Goal: Information Seeking & Learning: Learn about a topic

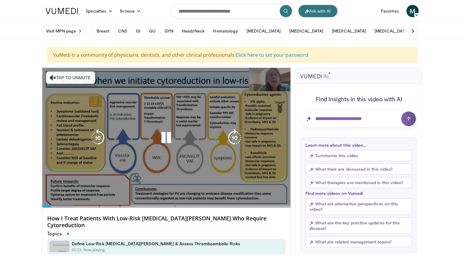
click at [168, 142] on icon "Video Player" at bounding box center [166, 137] width 17 height 17
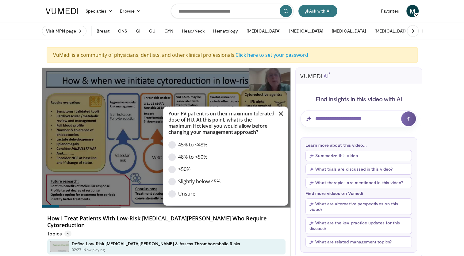
click at [283, 110] on button "Cancel" at bounding box center [281, 113] width 6 height 6
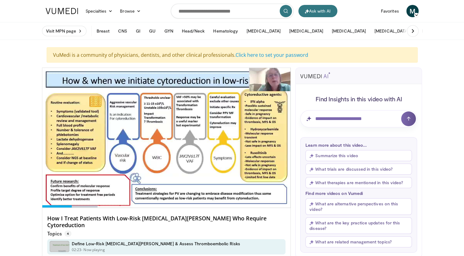
click at [177, 141] on div "Video Player" at bounding box center [166, 137] width 149 height 12
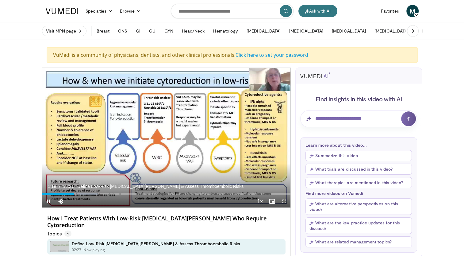
click at [103, 140] on icon "Video Player" at bounding box center [97, 137] width 17 height 17
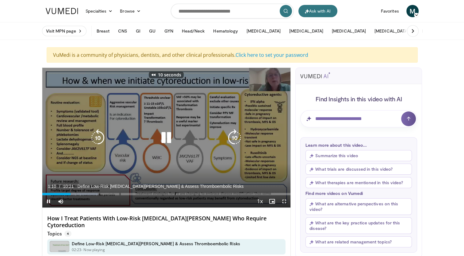
click at [98, 142] on icon "Video Player" at bounding box center [97, 137] width 17 height 17
click at [104, 141] on icon "Video Player" at bounding box center [97, 137] width 17 height 17
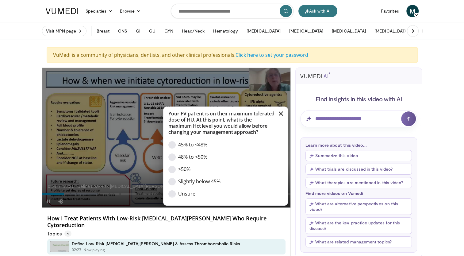
click at [281, 110] on button "Cancel" at bounding box center [281, 113] width 6 height 6
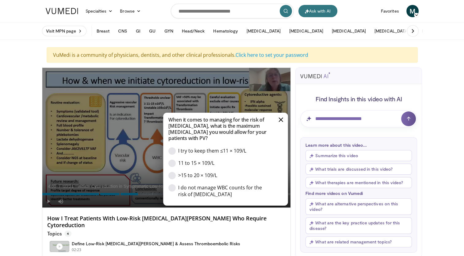
click at [285, 131] on h4 "When it comes to managing for the risk of thrombosis, what is the maximum WBC c…" at bounding box center [225, 128] width 124 height 25
click at [279, 123] on button "Cancel" at bounding box center [281, 119] width 6 height 6
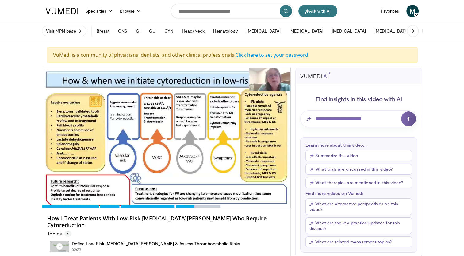
click at [183, 134] on div "Video Player" at bounding box center [166, 137] width 149 height 12
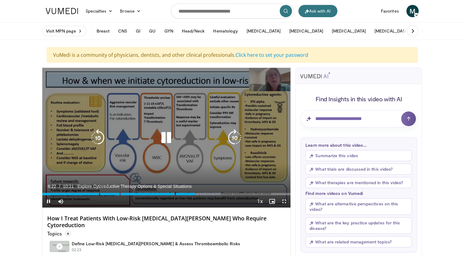
click at [97, 141] on icon "Video Player" at bounding box center [97, 137] width 17 height 17
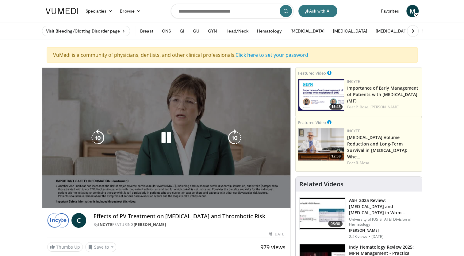
click at [145, 118] on div "10 seconds Tap to unmute" at bounding box center [166, 138] width 248 height 140
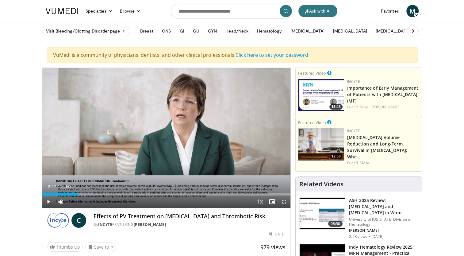
click at [136, 127] on div "10 seconds Tap to unmute" at bounding box center [166, 138] width 248 height 140
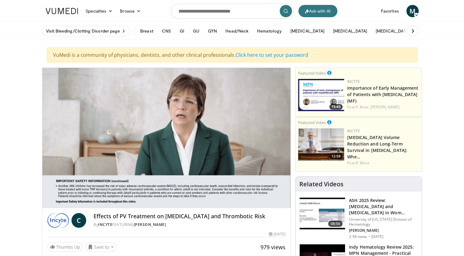
click at [169, 150] on div "10 seconds Tap to unmute" at bounding box center [166, 138] width 248 height 140
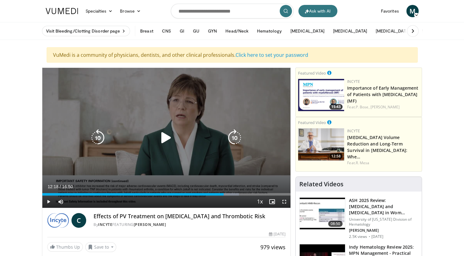
click at [234, 135] on icon "Video Player" at bounding box center [234, 137] width 17 height 17
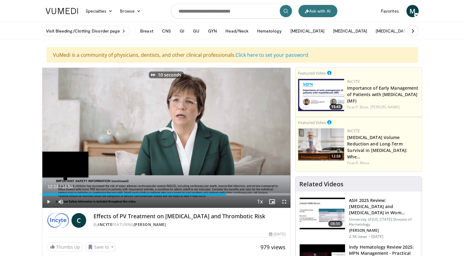
click at [253, 191] on div "Loaded : 80.24% 12:28" at bounding box center [166, 192] width 248 height 6
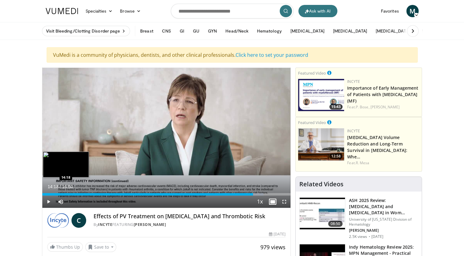
click at [226, 140] on icon "Video Player" at bounding box center [234, 137] width 17 height 17
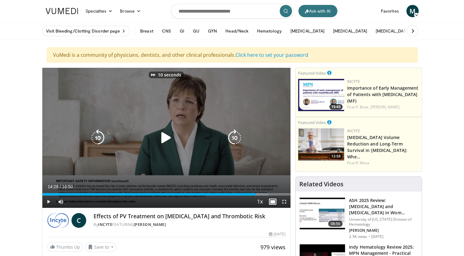
click at [160, 138] on icon "Video Player" at bounding box center [166, 137] width 17 height 17
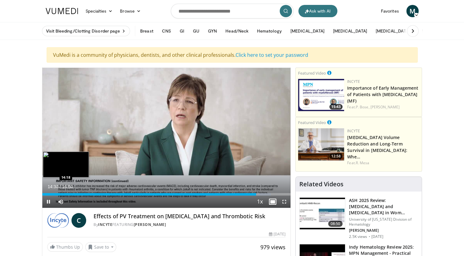
click at [256, 193] on div "14:30" at bounding box center [149, 194] width 214 height 2
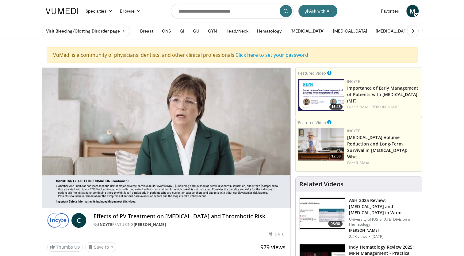
click at [256, 157] on div "10 seconds Tap to unmute" at bounding box center [166, 138] width 248 height 140
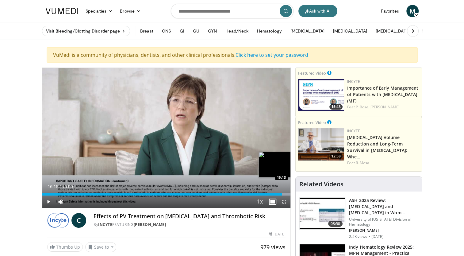
click at [282, 194] on div "16:15" at bounding box center [162, 194] width 240 height 2
click at [228, 165] on div "10 seconds Tap to unmute" at bounding box center [166, 138] width 248 height 140
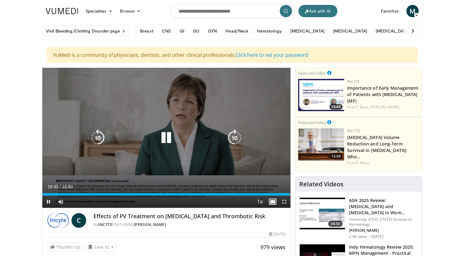
click at [234, 142] on icon "Video Player" at bounding box center [234, 137] width 17 height 17
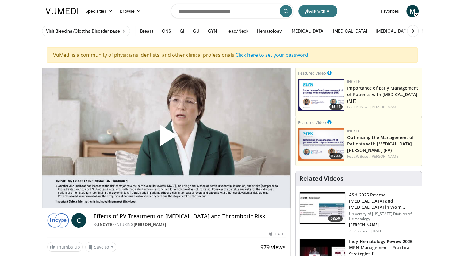
click at [2, 2] on header "Ask with AI Specialties Adult & Family Medicine Allergy, Asthma, Immunology Ane…" at bounding box center [232, 20] width 464 height 40
click at [8, 3] on header "Ask with AI Specialties Adult & Family Medicine Allergy, Asthma, Immunology Ane…" at bounding box center [232, 20] width 464 height 40
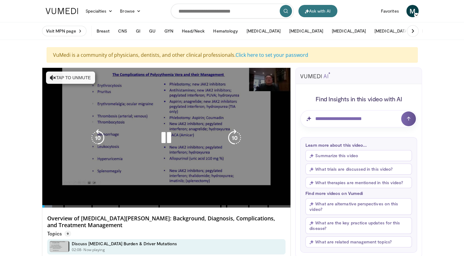
click at [78, 75] on div "10 seconds Tap to unmute" at bounding box center [166, 137] width 248 height 139
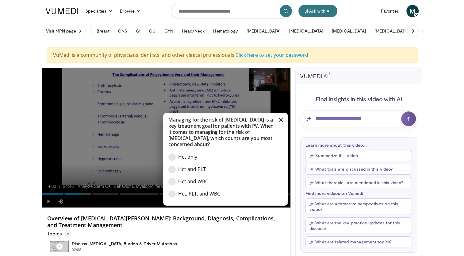
click at [284, 123] on button "Cancel" at bounding box center [281, 119] width 6 height 6
